Goal: Transaction & Acquisition: Purchase product/service

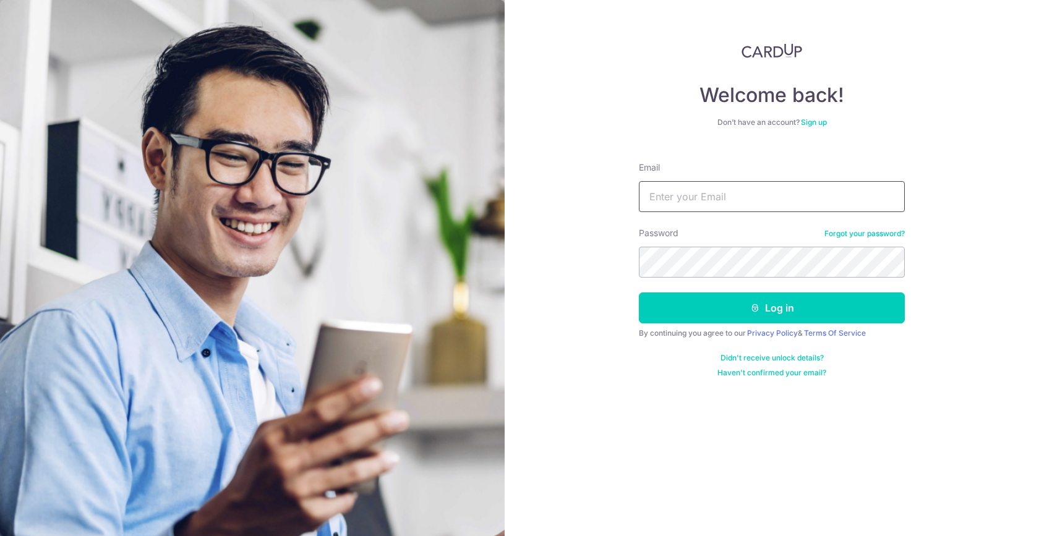
click at [727, 182] on input "Email" at bounding box center [772, 196] width 266 height 31
type input "rachel.yxn@gmail.com"
click at [639, 293] on button "Log in" at bounding box center [772, 308] width 266 height 31
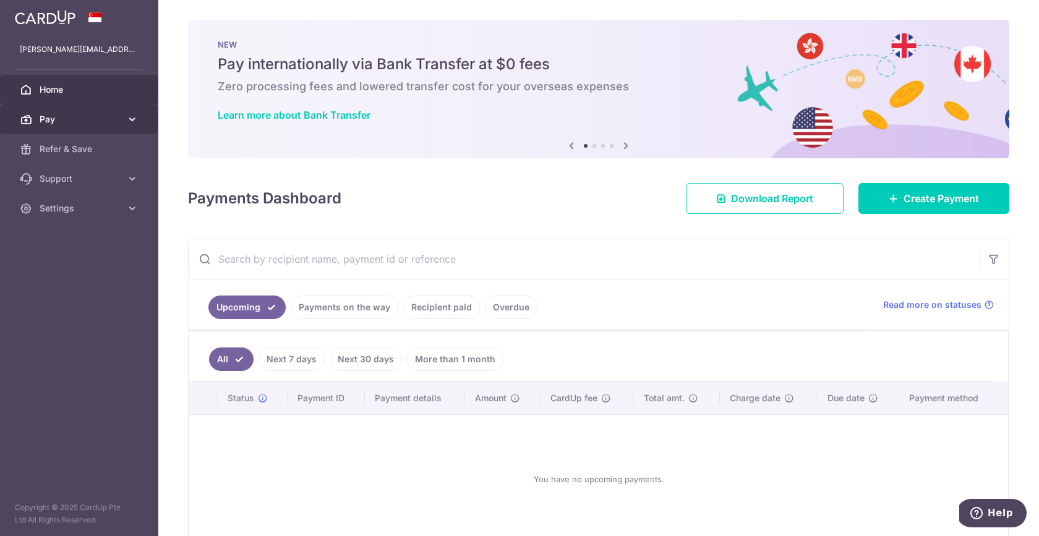
click at [87, 114] on span "Pay" at bounding box center [81, 119] width 82 height 12
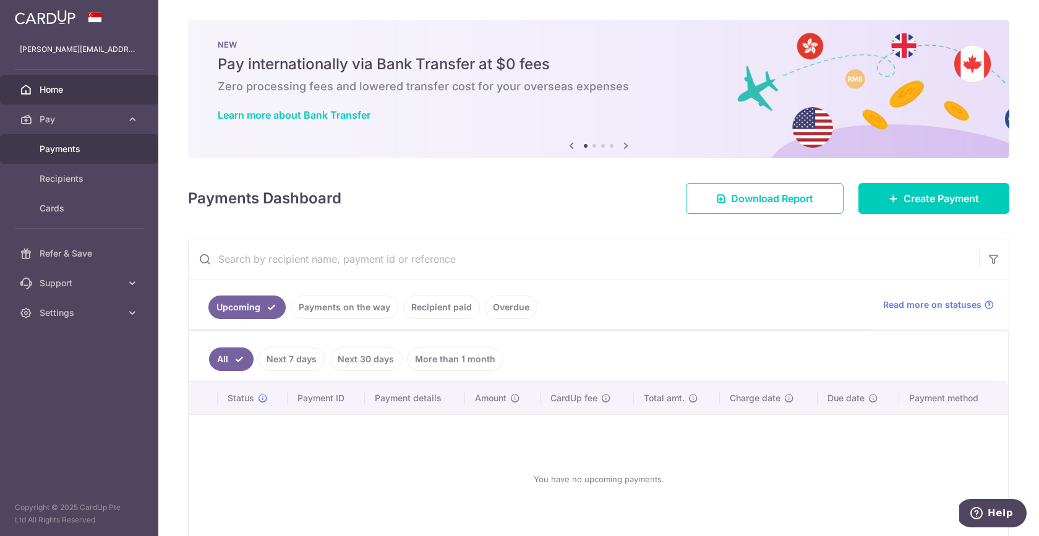
click at [83, 157] on link "Payments" at bounding box center [79, 149] width 158 height 30
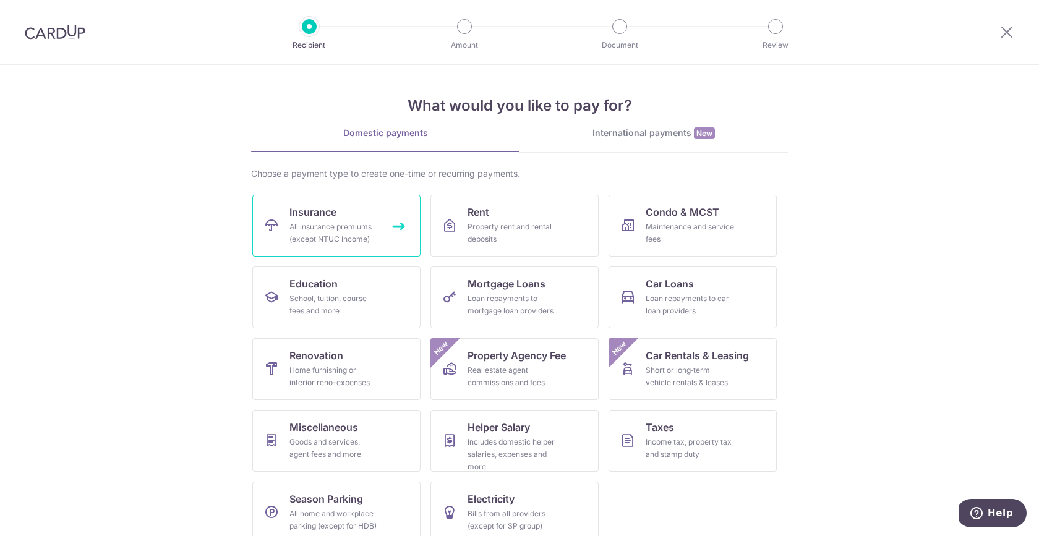
click at [350, 226] on div "All insurance premiums (except NTUC Income)" at bounding box center [334, 233] width 89 height 25
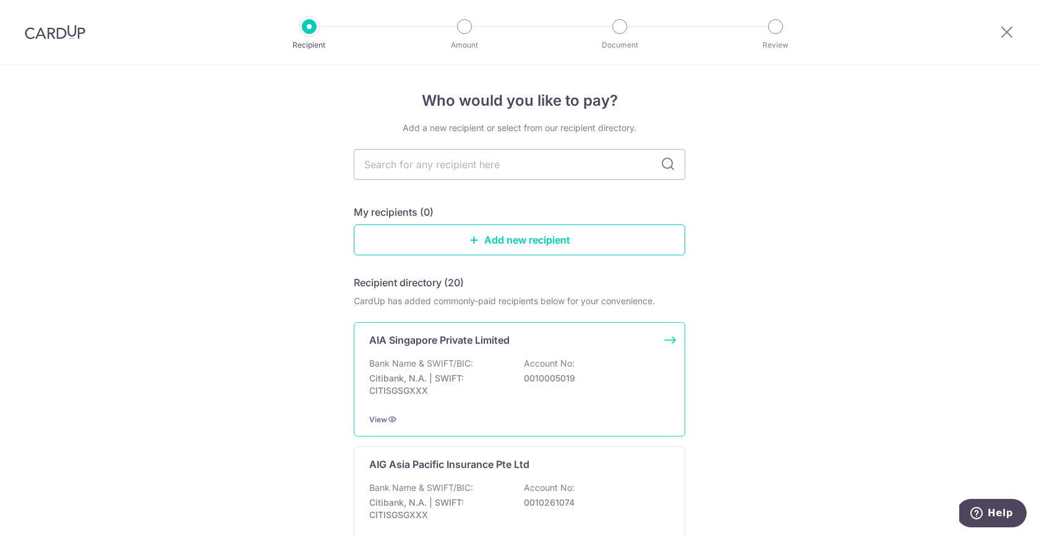
click at [445, 369] on p "Bank Name & SWIFT/BIC:" at bounding box center [421, 364] width 104 height 12
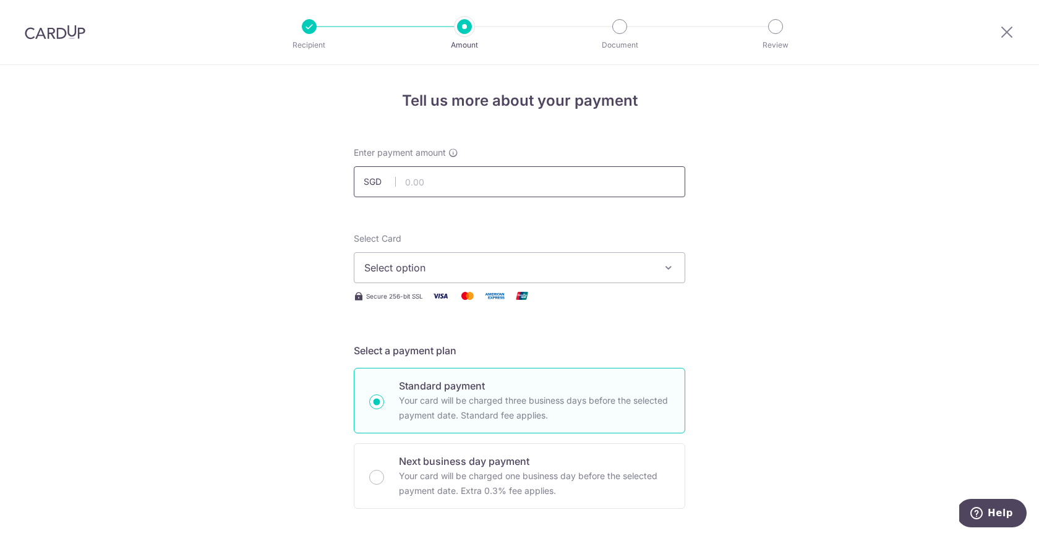
click at [502, 187] on input "text" at bounding box center [520, 181] width 332 height 31
type input "1,136.41"
click at [495, 267] on span "Select option" at bounding box center [508, 267] width 288 height 15
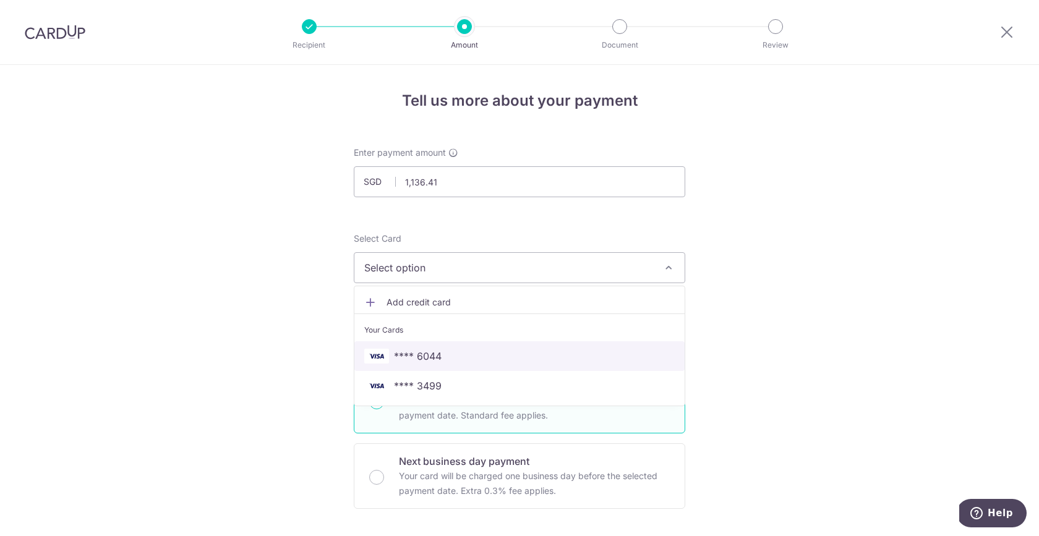
click at [489, 359] on span "**** 6044" at bounding box center [519, 356] width 311 height 15
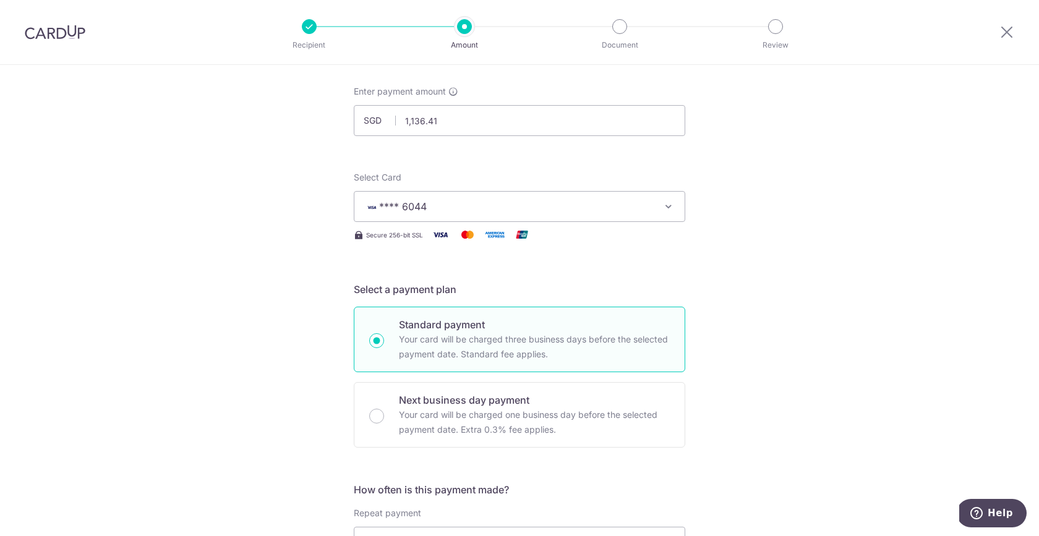
scroll to position [118, 0]
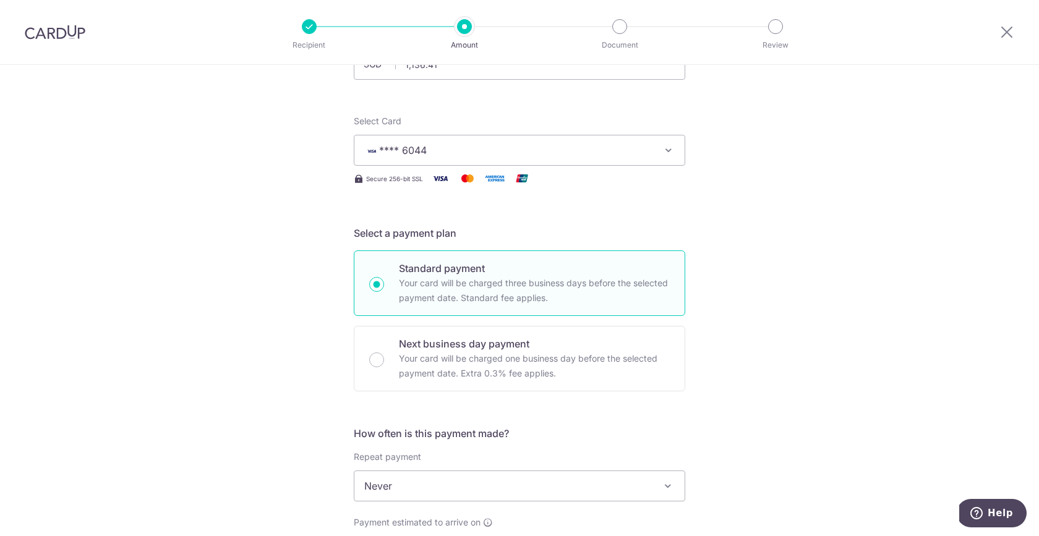
click at [564, 149] on span "**** 6044" at bounding box center [508, 150] width 288 height 15
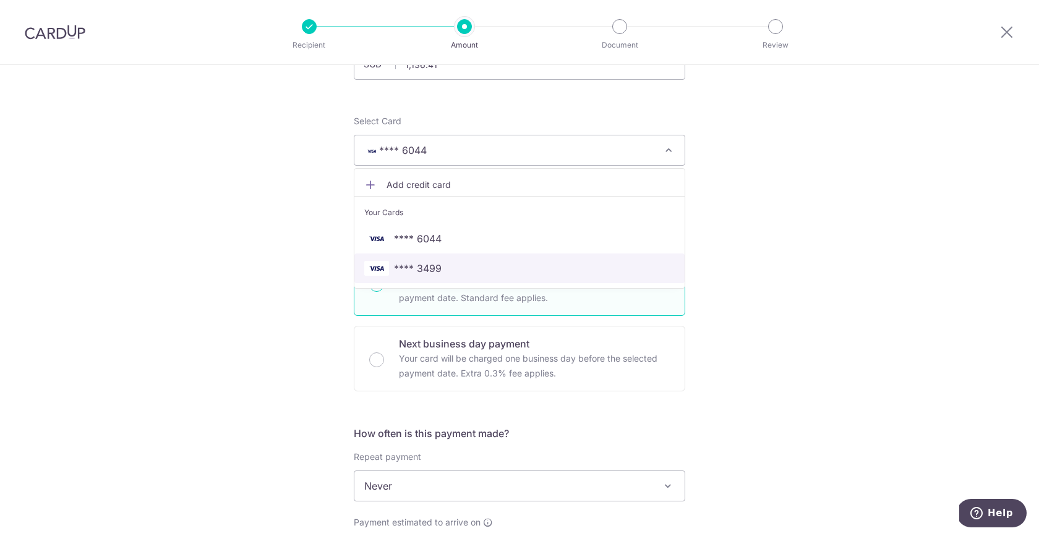
click at [521, 275] on span "**** 3499" at bounding box center [519, 268] width 311 height 15
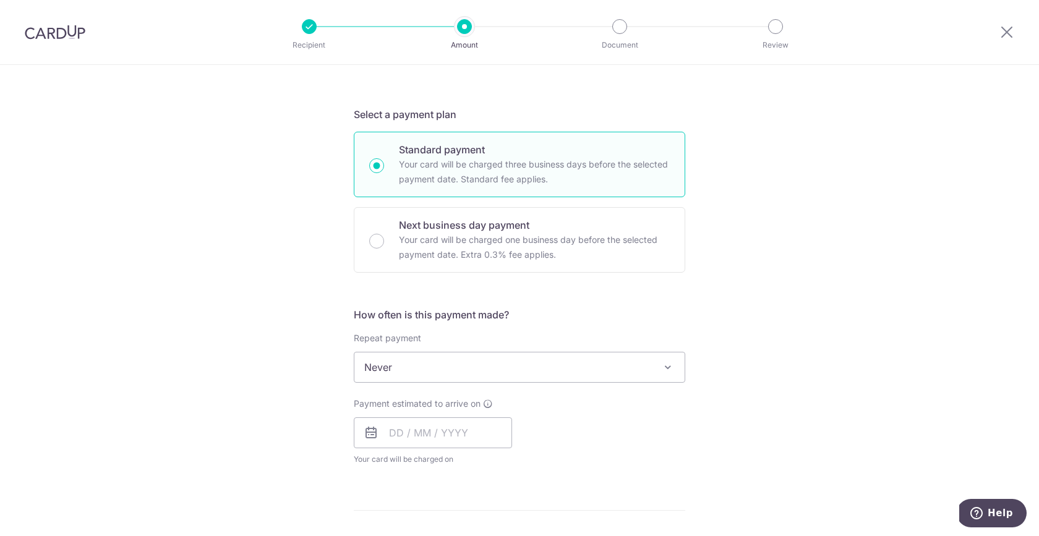
scroll to position [315, 0]
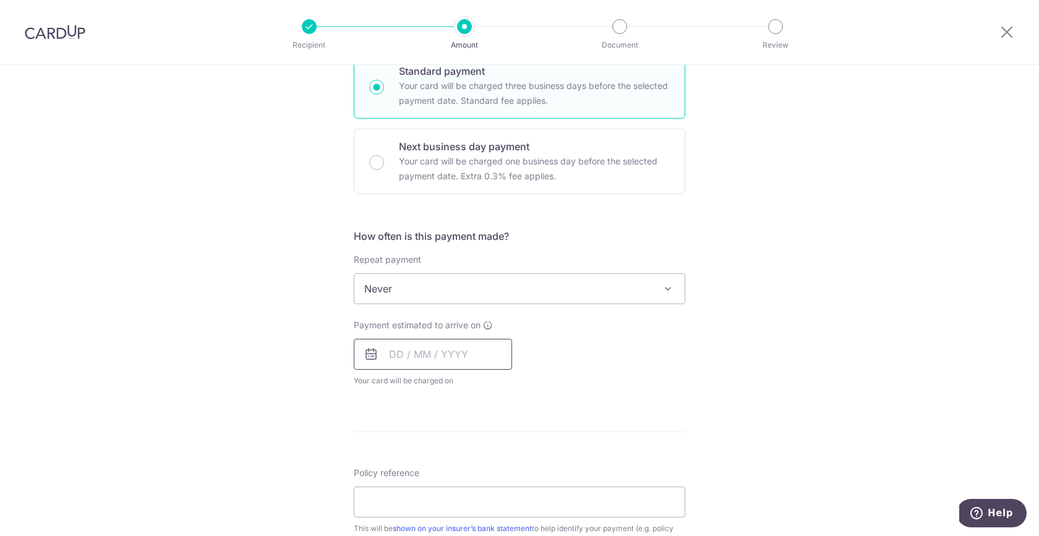
click at [432, 359] on input "text" at bounding box center [433, 354] width 158 height 31
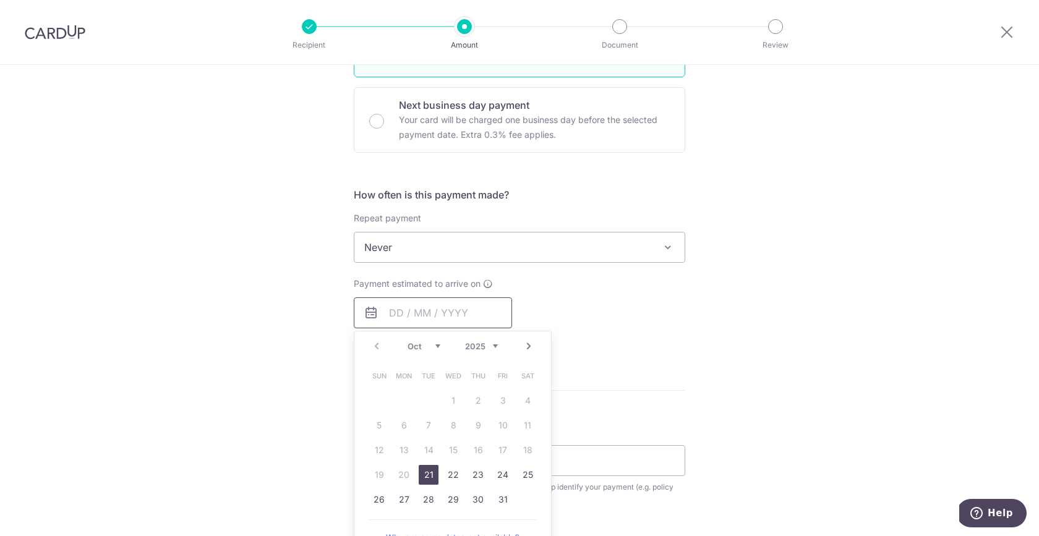
scroll to position [384, 0]
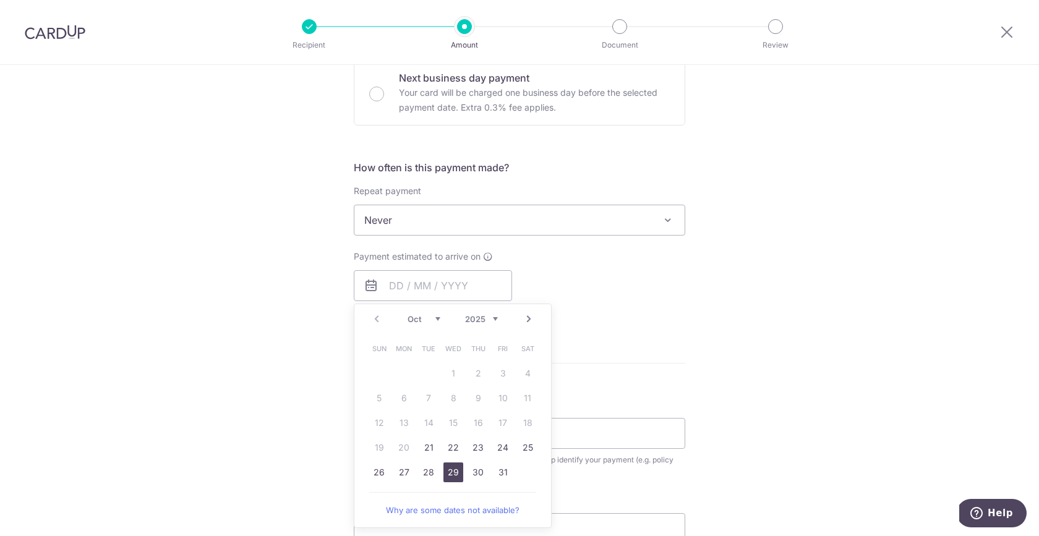
click at [457, 475] on link "29" at bounding box center [454, 473] width 20 height 20
type input "29/10/2025"
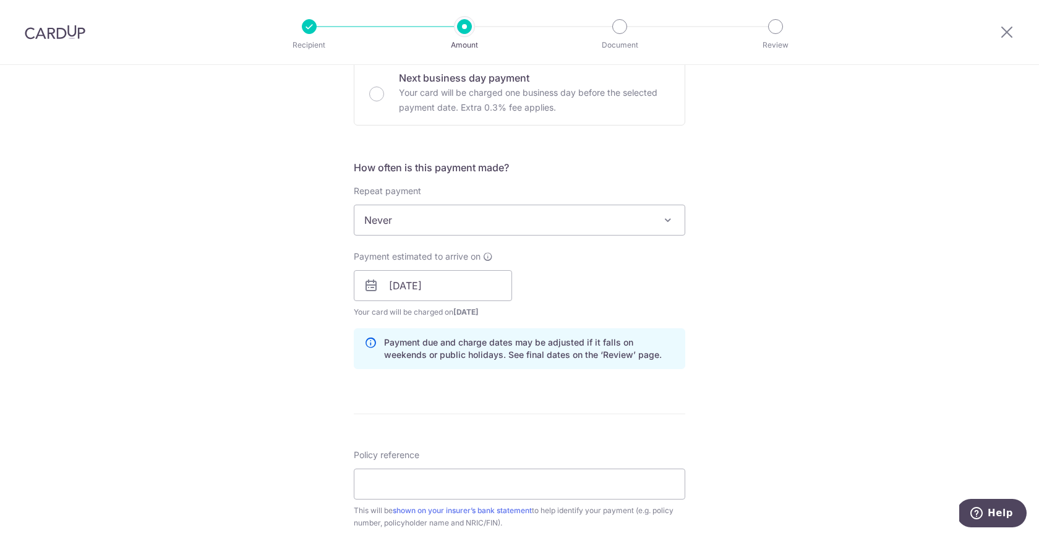
scroll to position [444, 0]
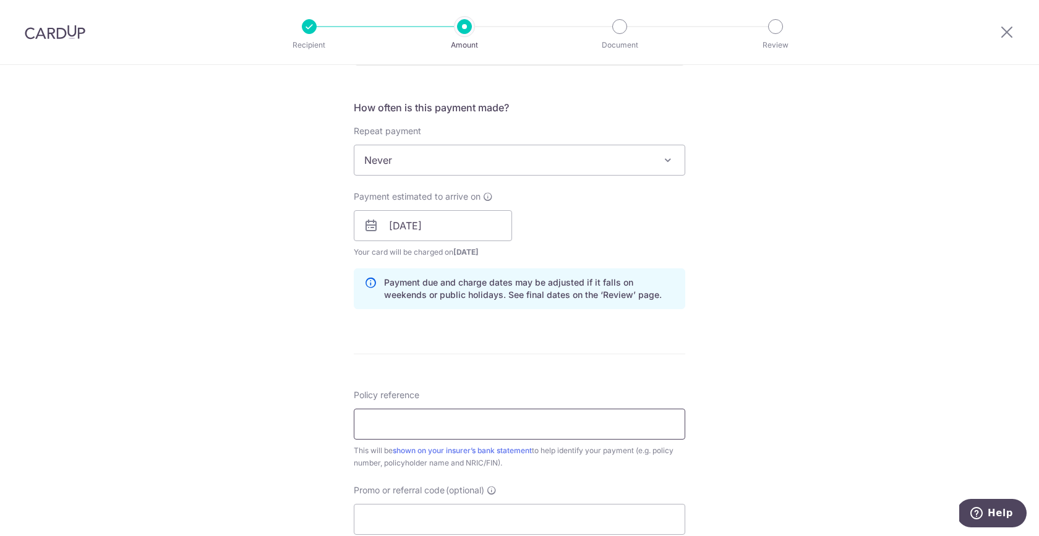
click at [494, 436] on input "Policy reference" at bounding box center [520, 424] width 332 height 31
paste input "L550036061"
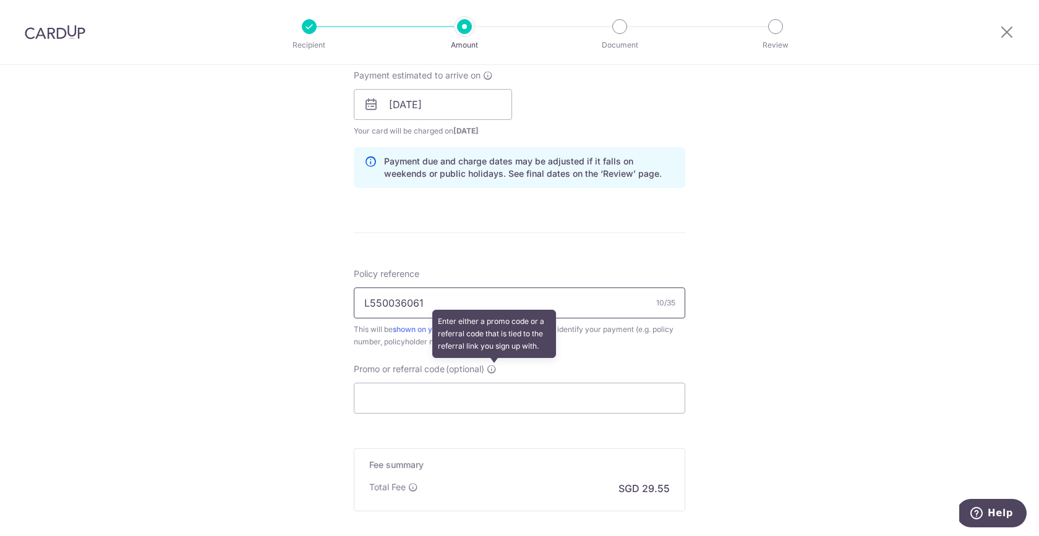
scroll to position [567, 0]
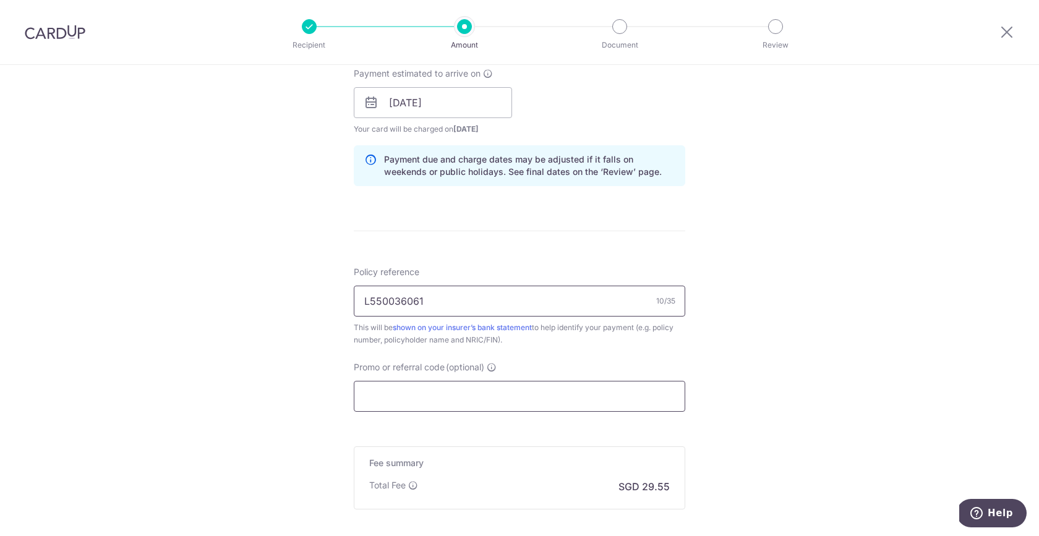
type input "L550036061"
click at [449, 404] on input "Promo or referral code (optional)" at bounding box center [520, 396] width 332 height 31
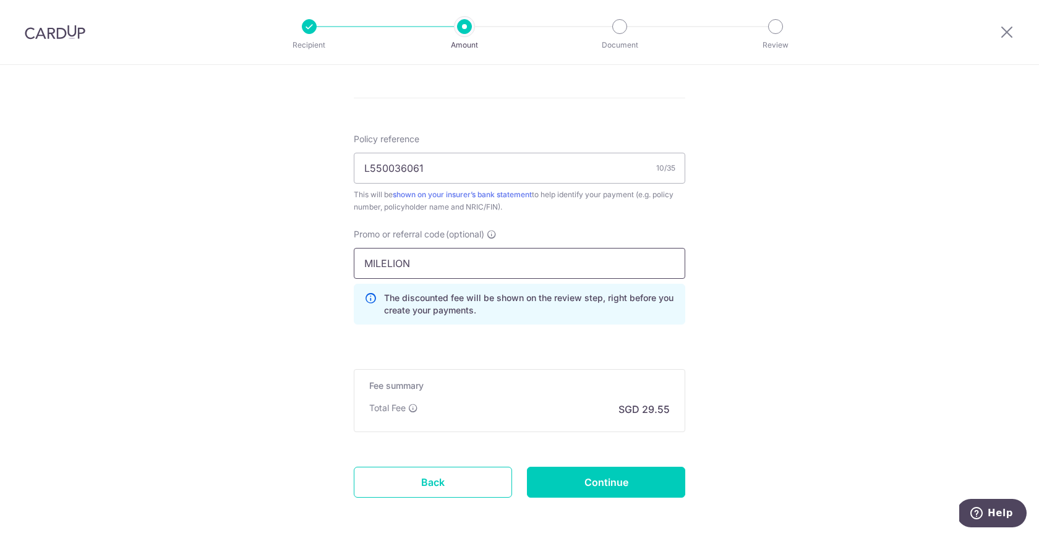
scroll to position [721, 0]
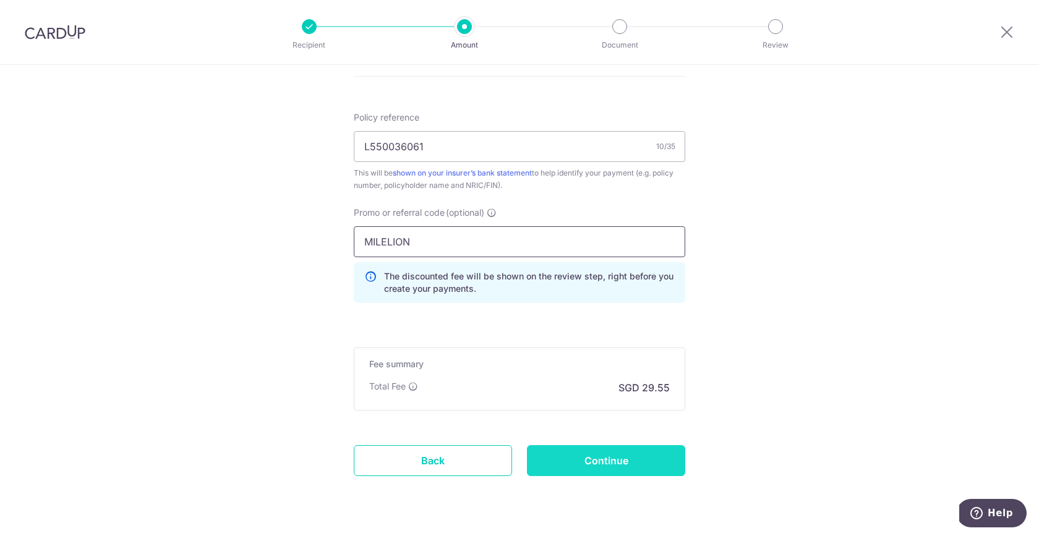
type input "MILELION"
click at [599, 470] on input "Continue" at bounding box center [606, 460] width 158 height 31
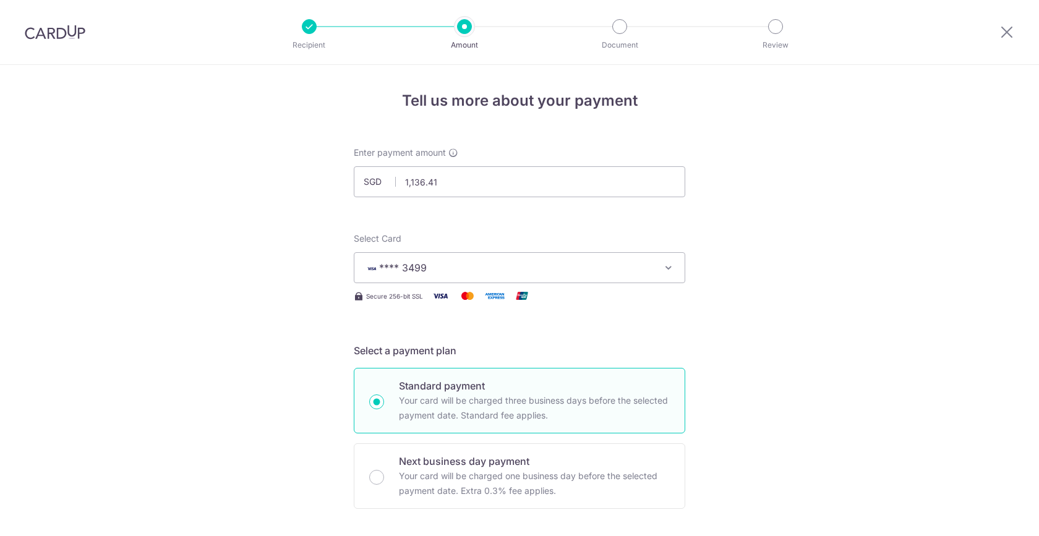
scroll to position [772, 0]
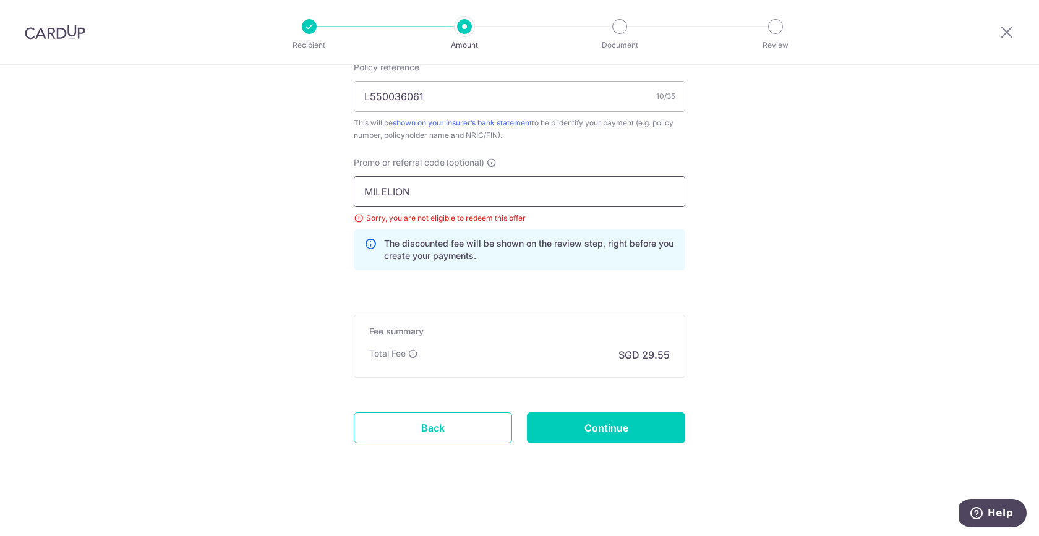
drag, startPoint x: 423, startPoint y: 200, endPoint x: 265, endPoint y: 184, distance: 159.2
type input "get225"
click at [593, 430] on input "Continue" at bounding box center [606, 428] width 158 height 31
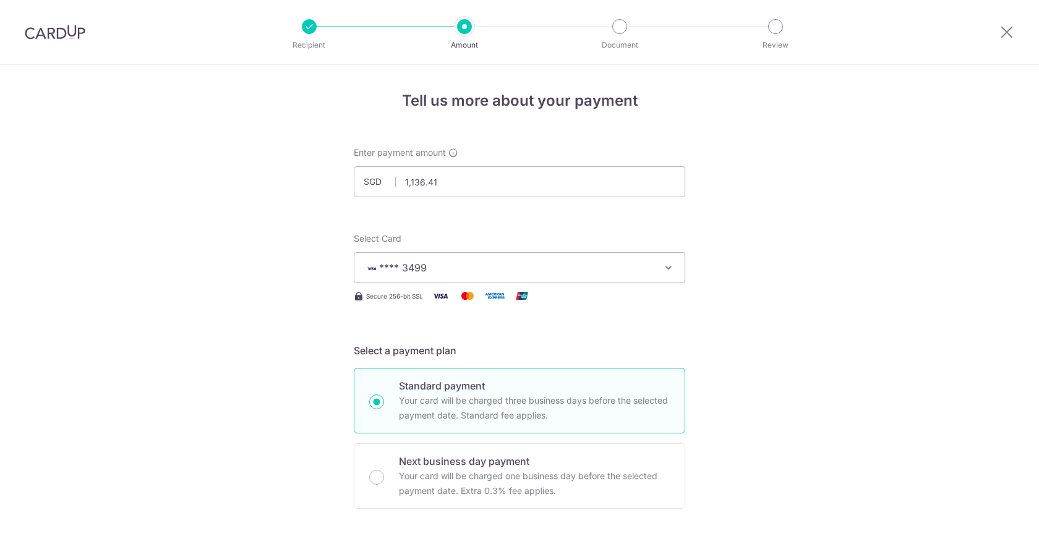
scroll to position [772, 0]
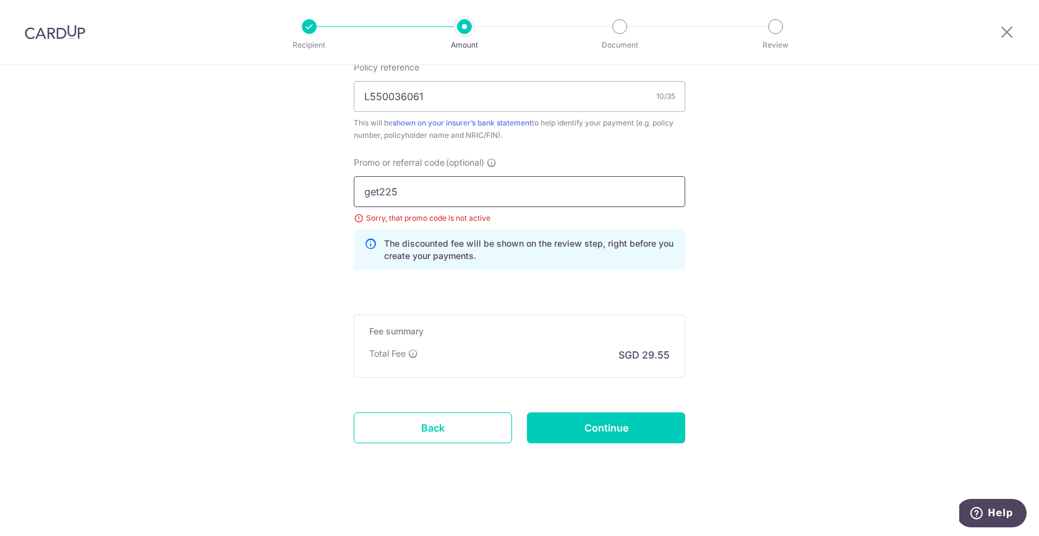
drag, startPoint x: 418, startPoint y: 196, endPoint x: 255, endPoint y: 184, distance: 163.1
type input "GET225"
click at [562, 424] on input "Continue" at bounding box center [606, 428] width 158 height 31
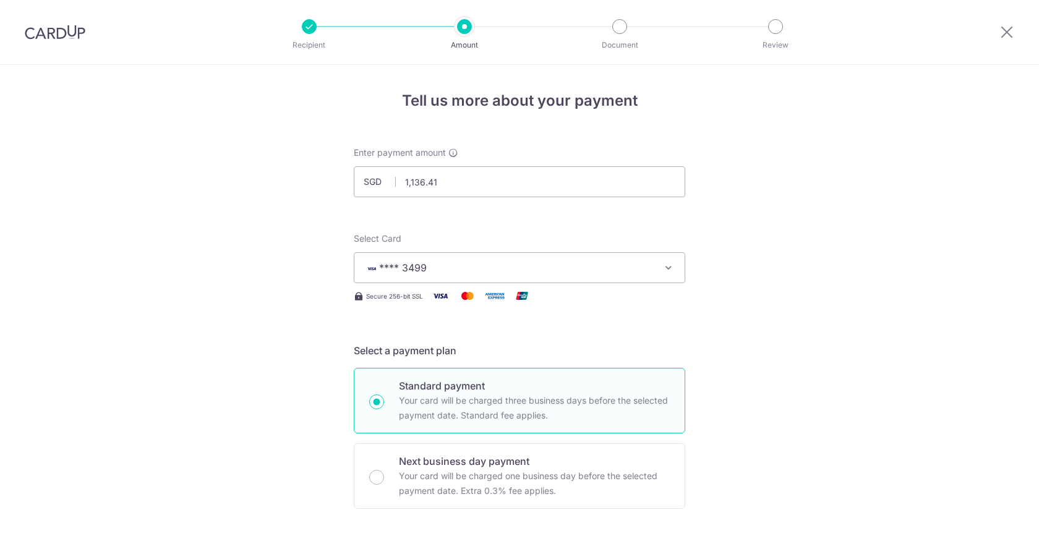
scroll to position [772, 0]
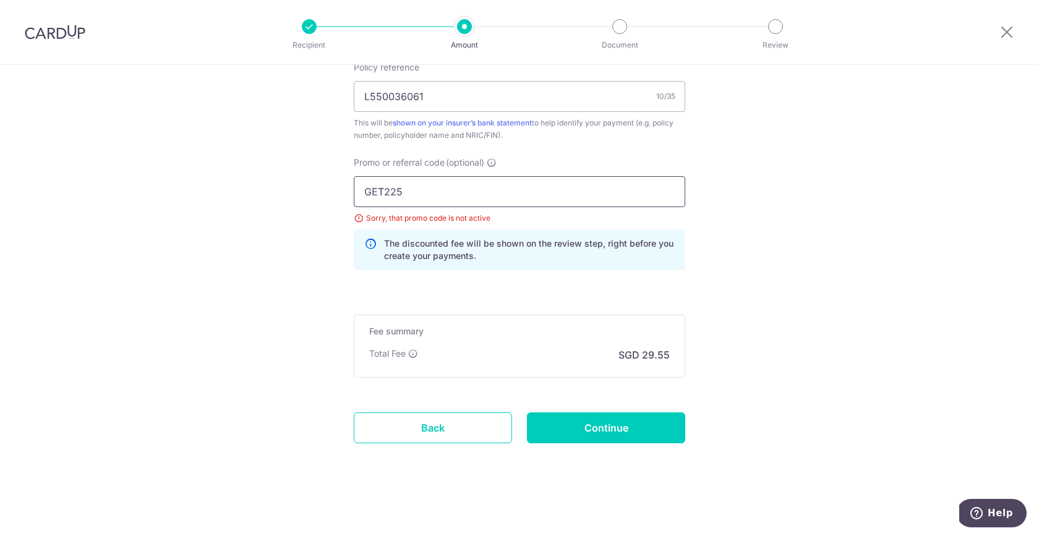
drag, startPoint x: 384, startPoint y: 191, endPoint x: 326, endPoint y: 181, distance: 59.0
type input "OFF225"
click at [564, 434] on input "Continue" at bounding box center [606, 428] width 158 height 31
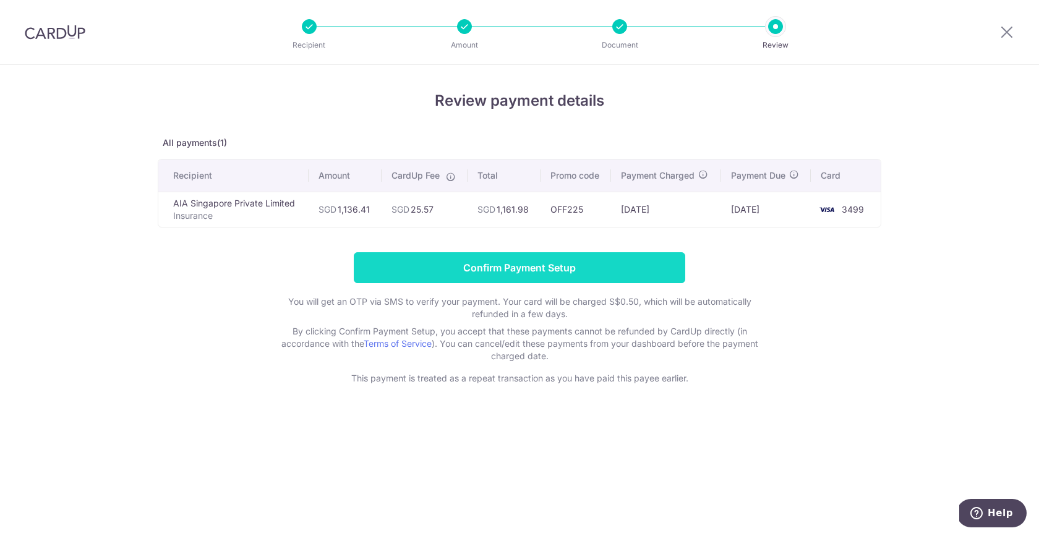
click at [468, 268] on input "Confirm Payment Setup" at bounding box center [520, 267] width 332 height 31
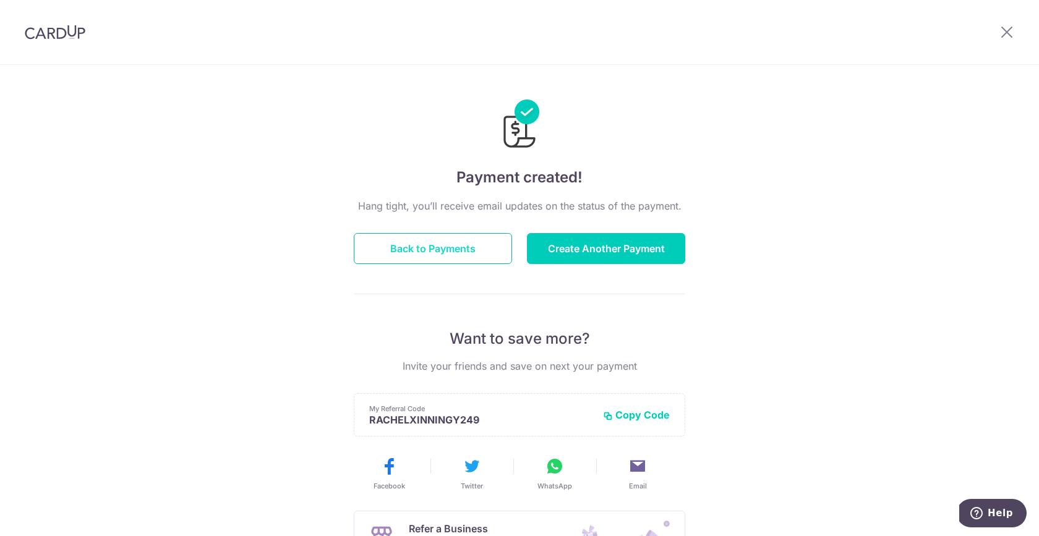
click at [453, 241] on button "Back to Payments" at bounding box center [433, 248] width 158 height 31
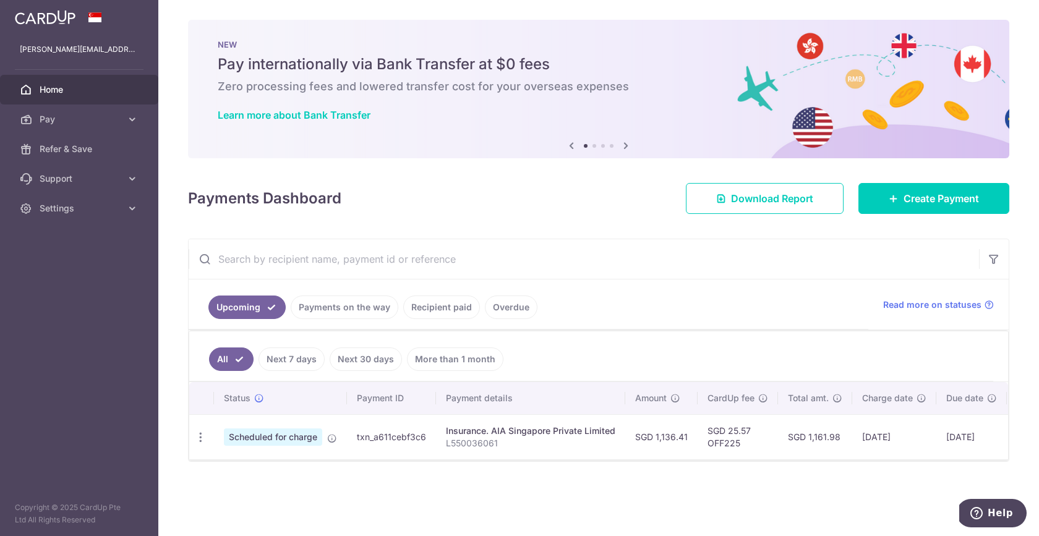
click at [444, 314] on link "Recipient paid" at bounding box center [441, 308] width 77 height 24
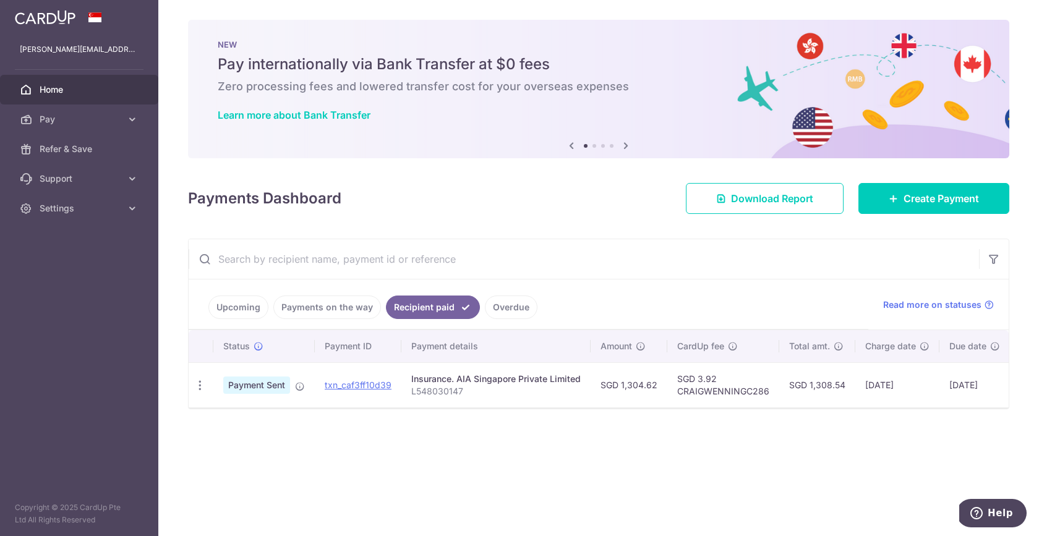
click at [324, 310] on link "Payments on the way" at bounding box center [327, 308] width 108 height 24
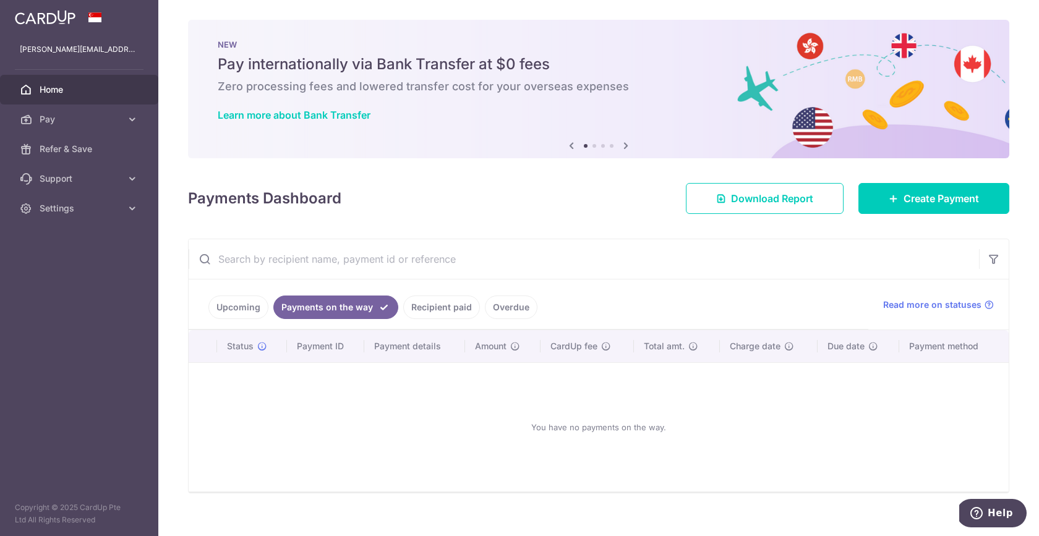
click at [238, 306] on link "Upcoming" at bounding box center [238, 308] width 60 height 24
